Goal: Check status: Check status

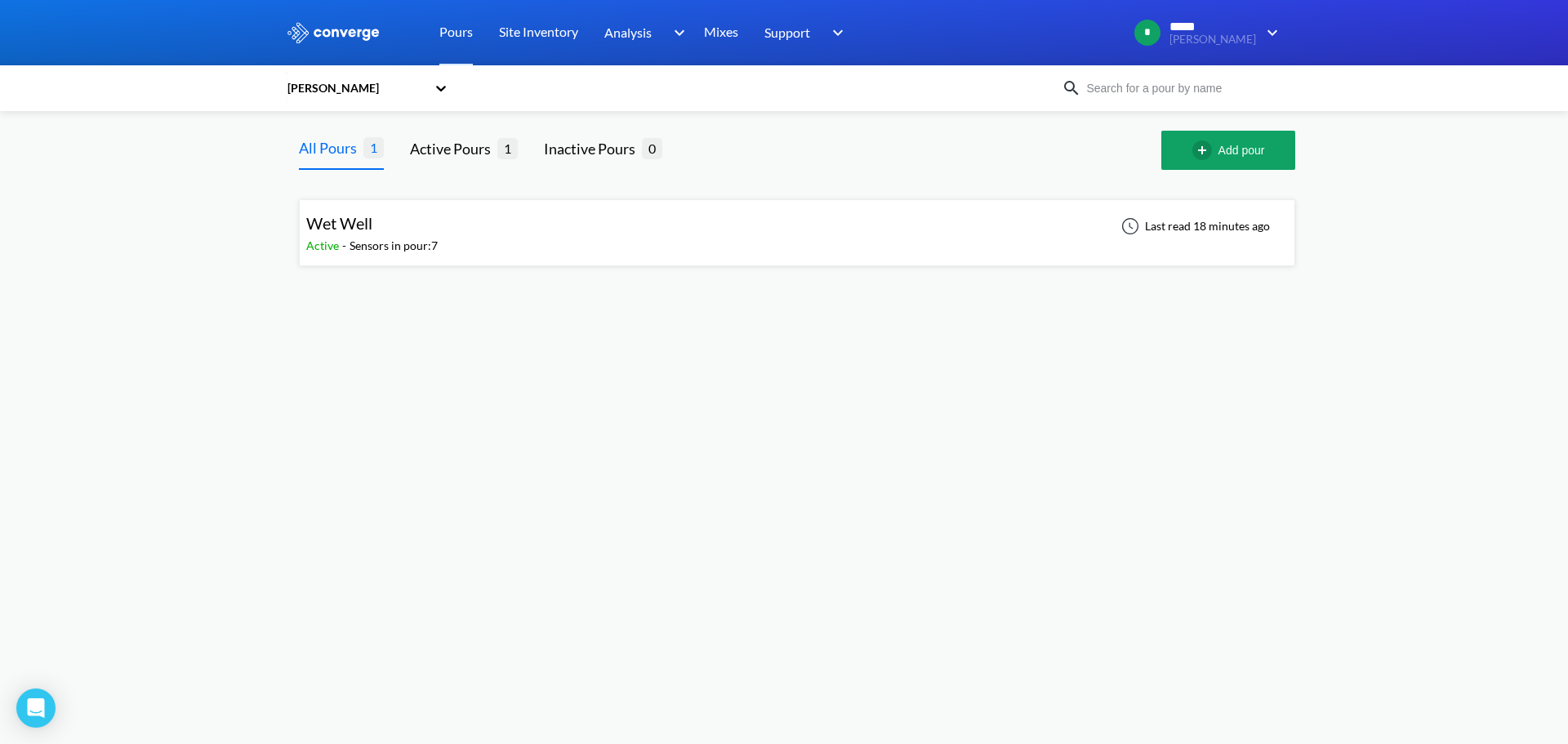
click at [666, 254] on div "Wet Well Active - Sensors in pour: 7 Last read 18 minutes ago" at bounding box center [797, 233] width 982 height 53
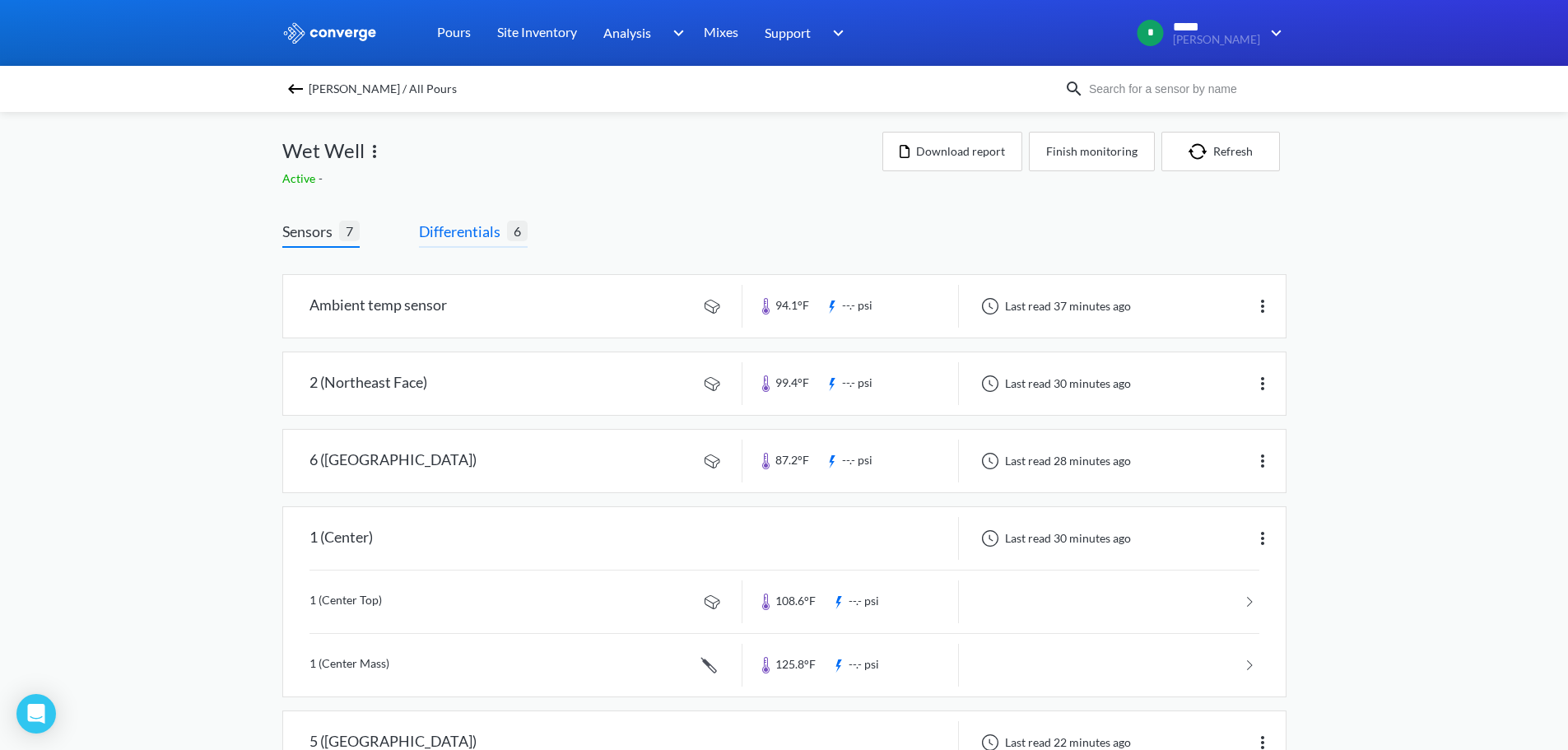
click at [456, 232] on span "Differentials" at bounding box center [463, 230] width 88 height 23
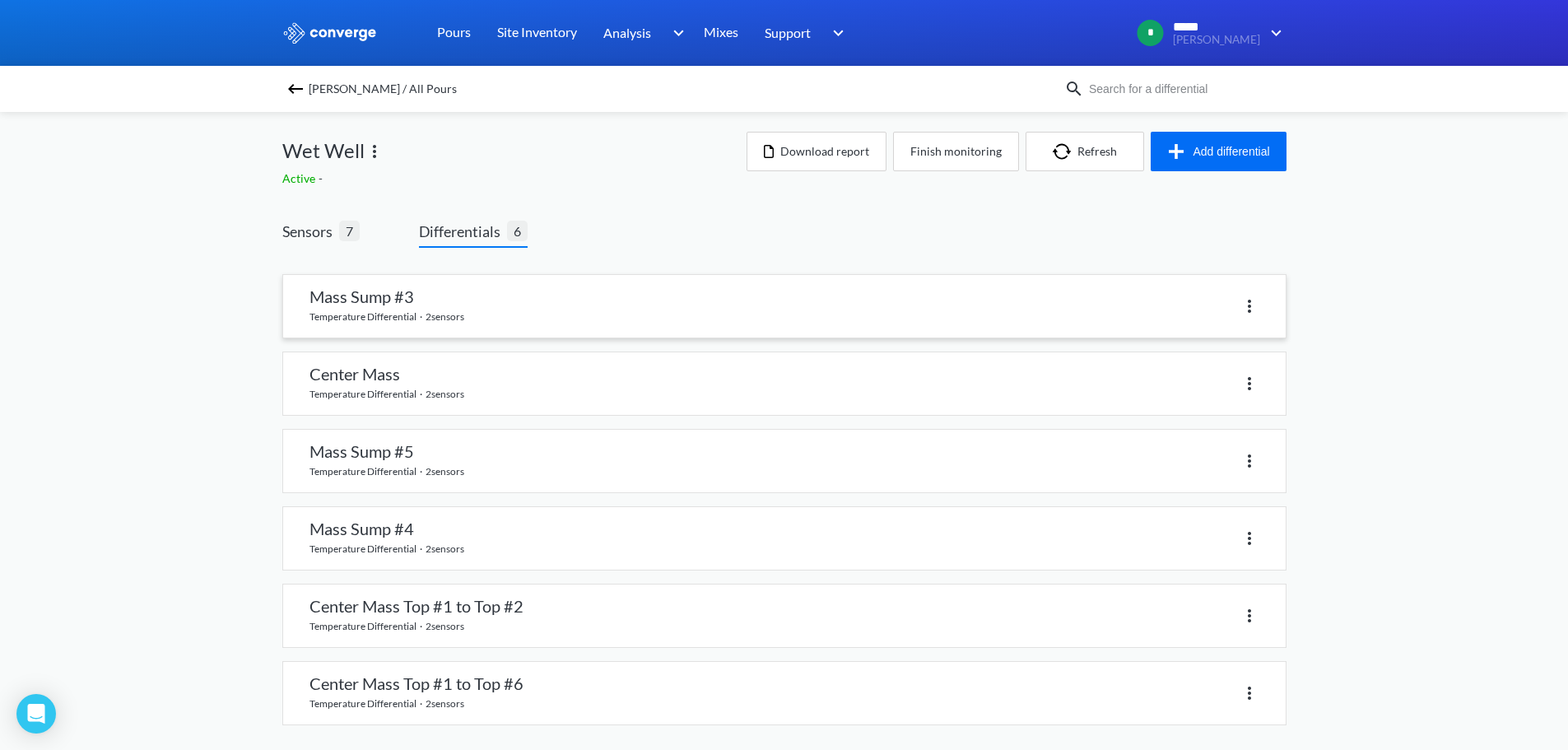
click at [452, 300] on link at bounding box center [784, 306] width 1002 height 62
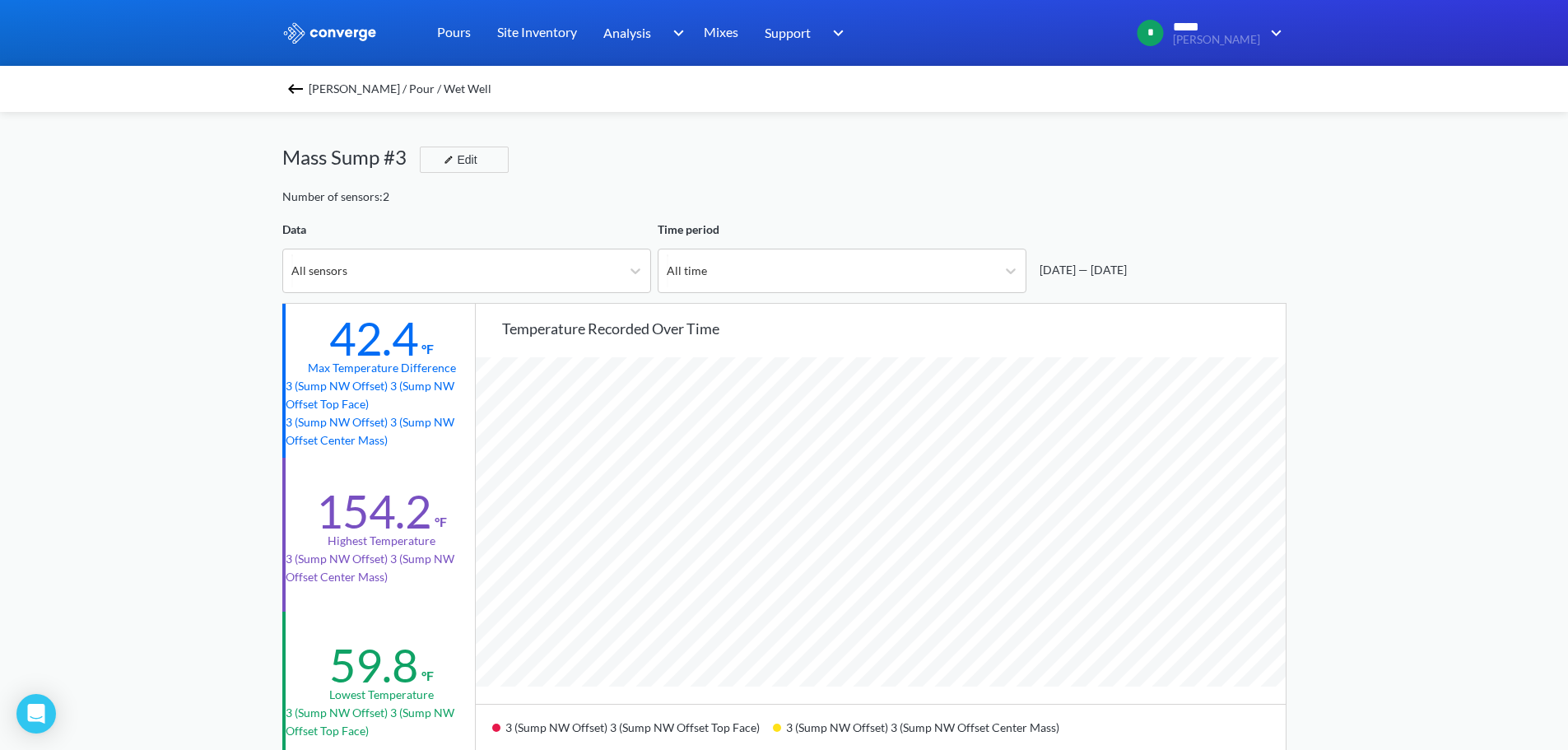
click at [299, 90] on img at bounding box center [296, 89] width 20 height 20
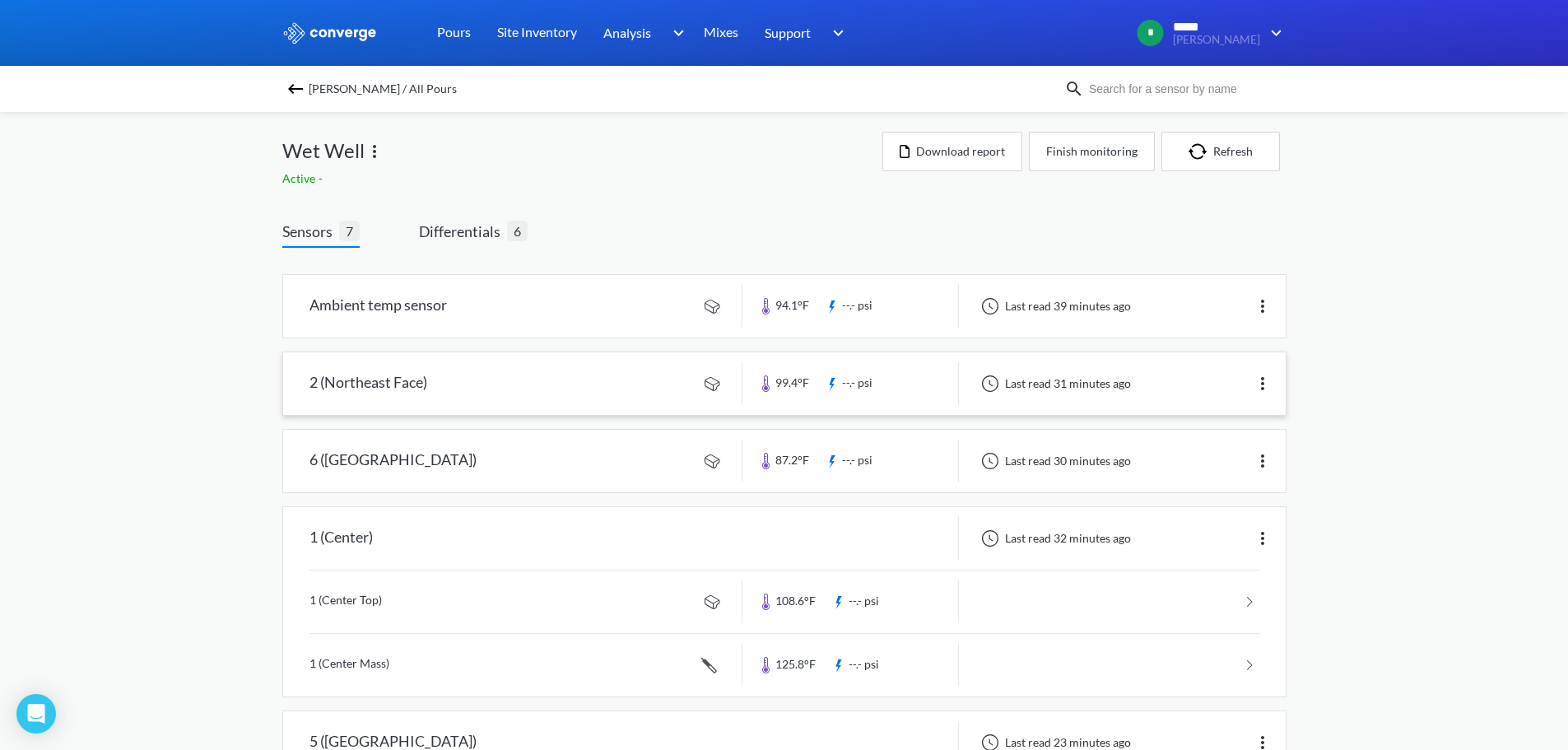
click at [565, 383] on link at bounding box center [784, 383] width 1002 height 62
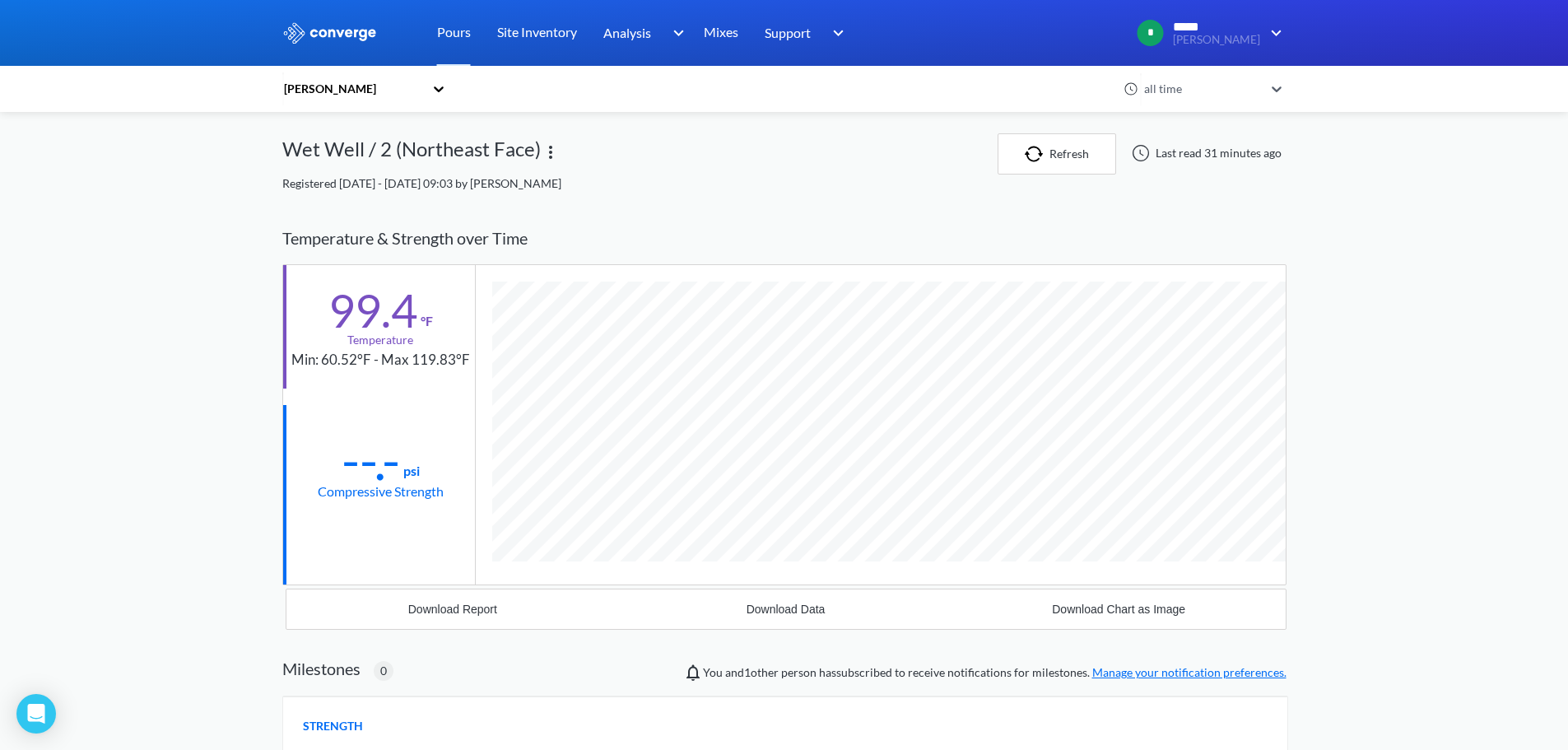
scroll to position [869, 1004]
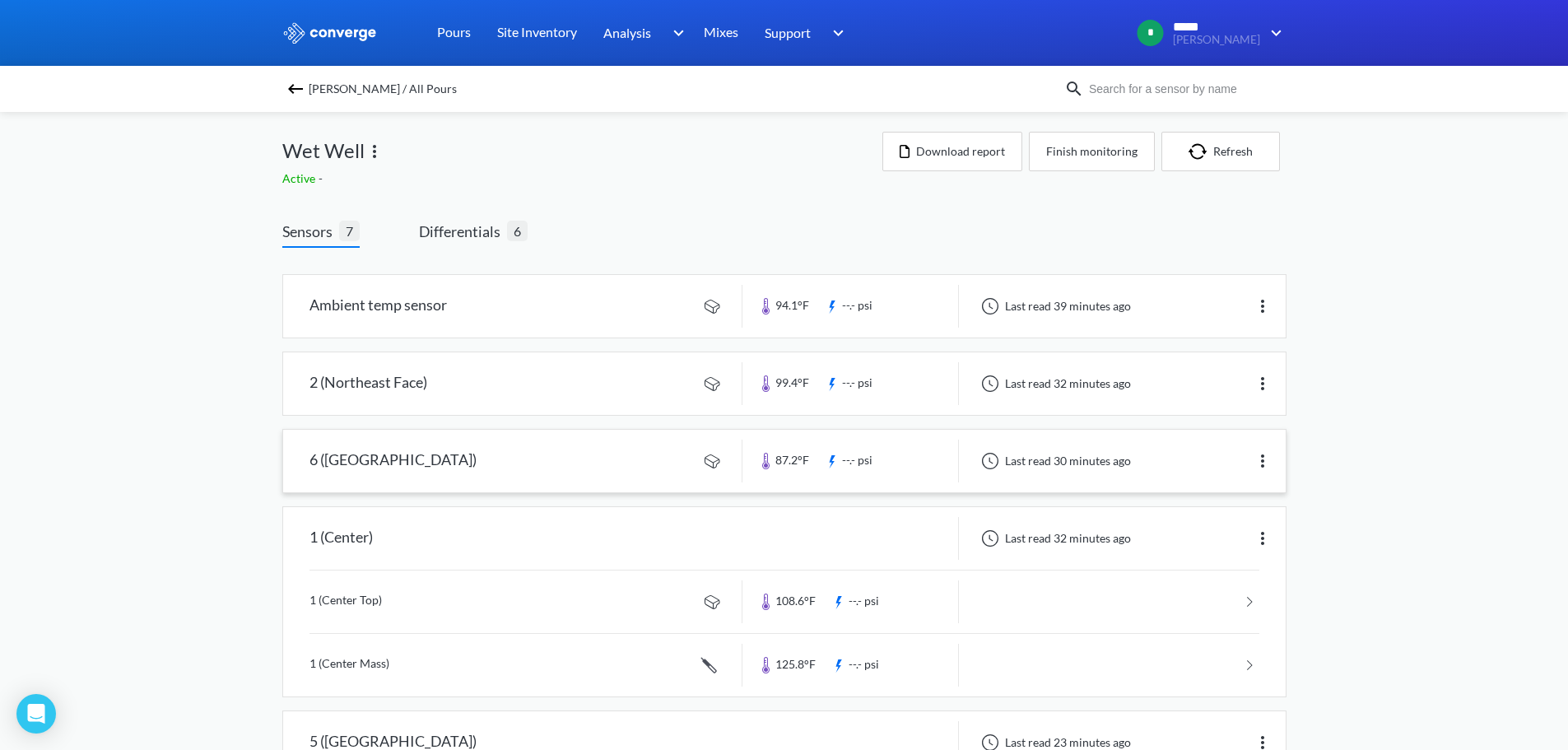
click at [419, 451] on link at bounding box center [784, 461] width 1002 height 62
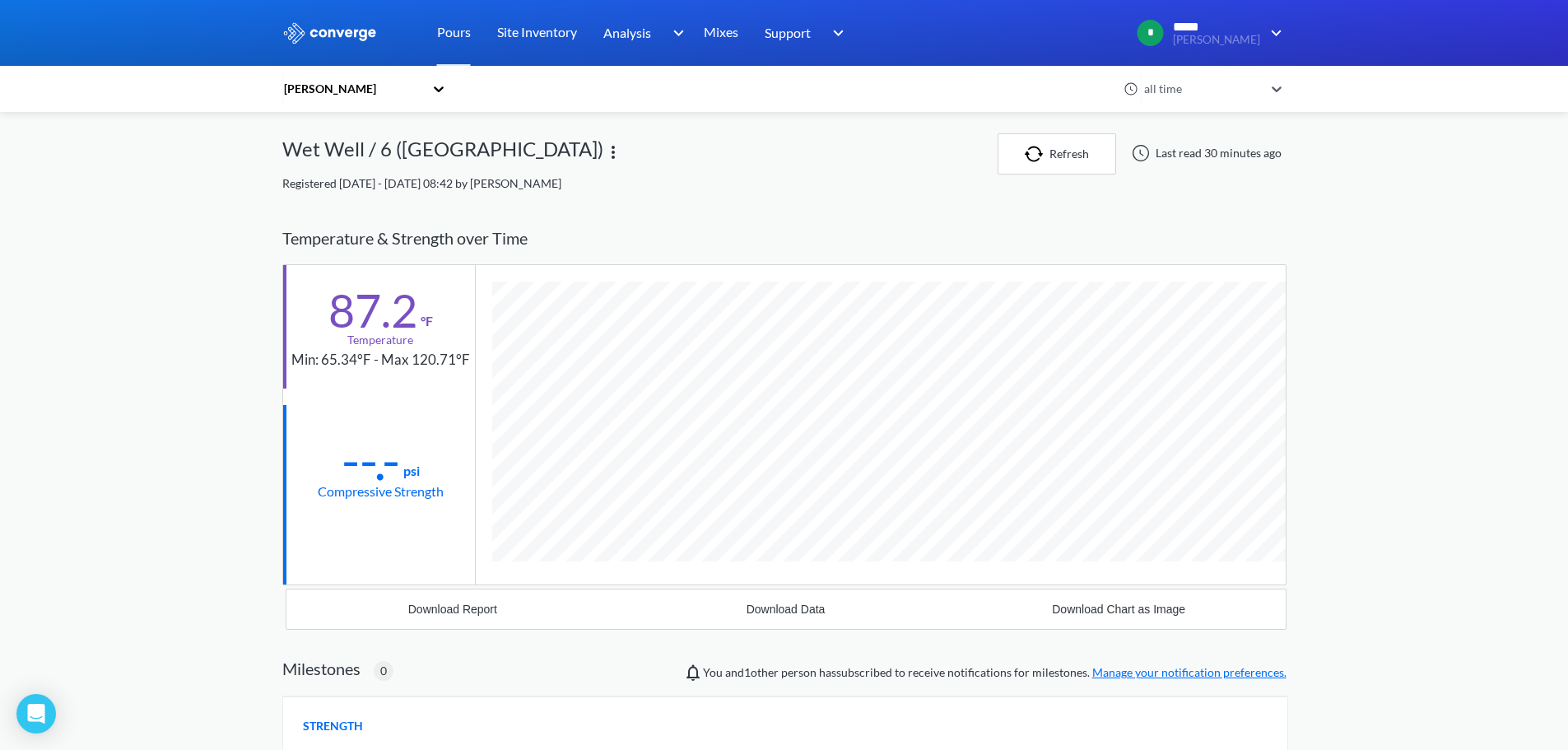
scroll to position [869, 1004]
